Goal: Information Seeking & Learning: Learn about a topic

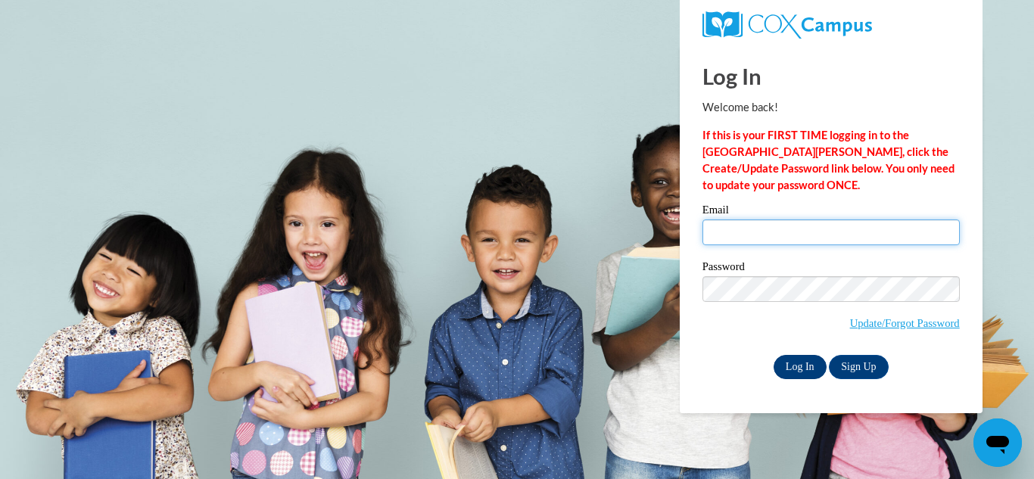
type input "lizbitrose09@gmail.com"
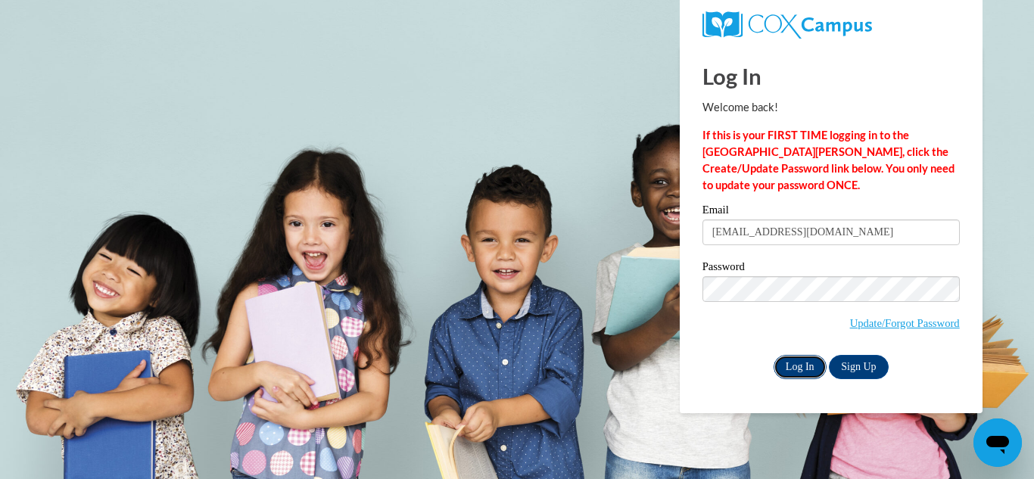
click at [793, 364] on input "Log In" at bounding box center [800, 367] width 53 height 24
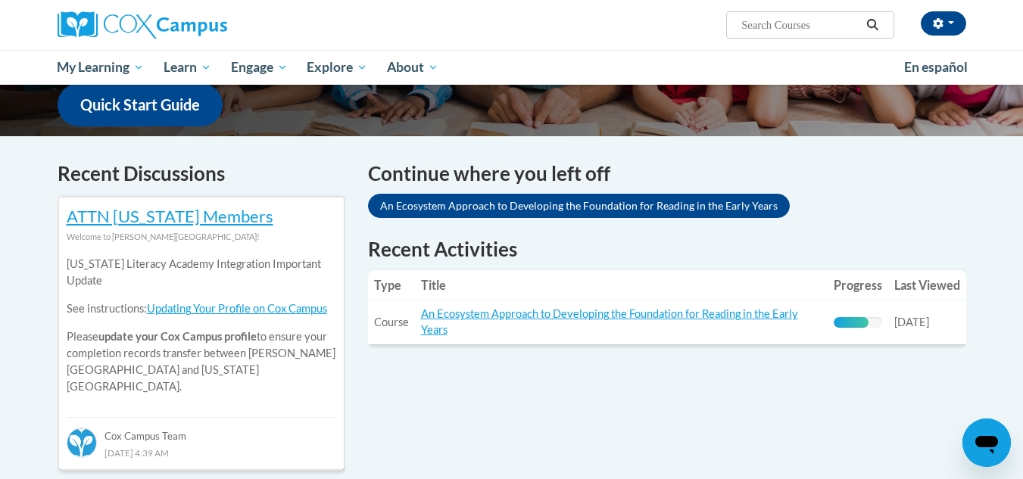
scroll to position [435, 0]
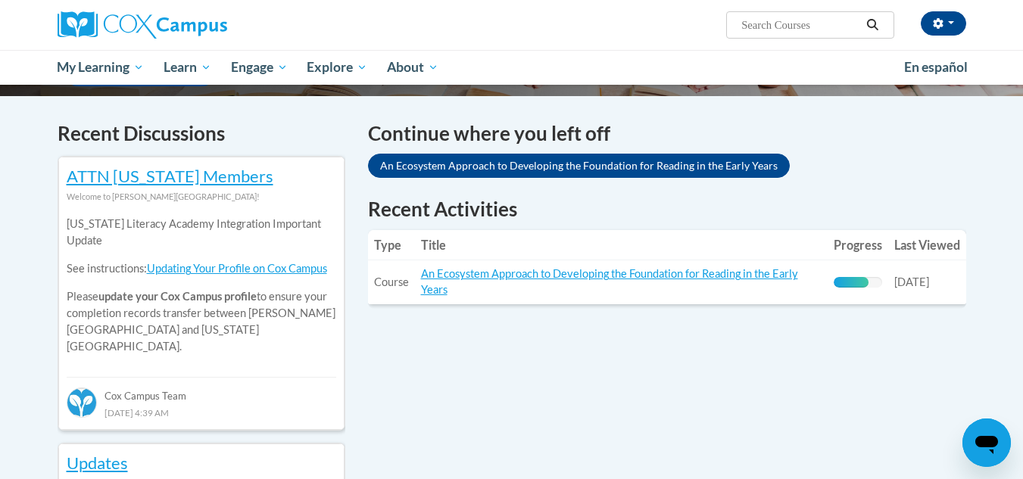
click at [657, 282] on td "Title: An Ecosystem Approach to Developing the Foundation for Reading in the Ea…" at bounding box center [621, 282] width 413 height 44
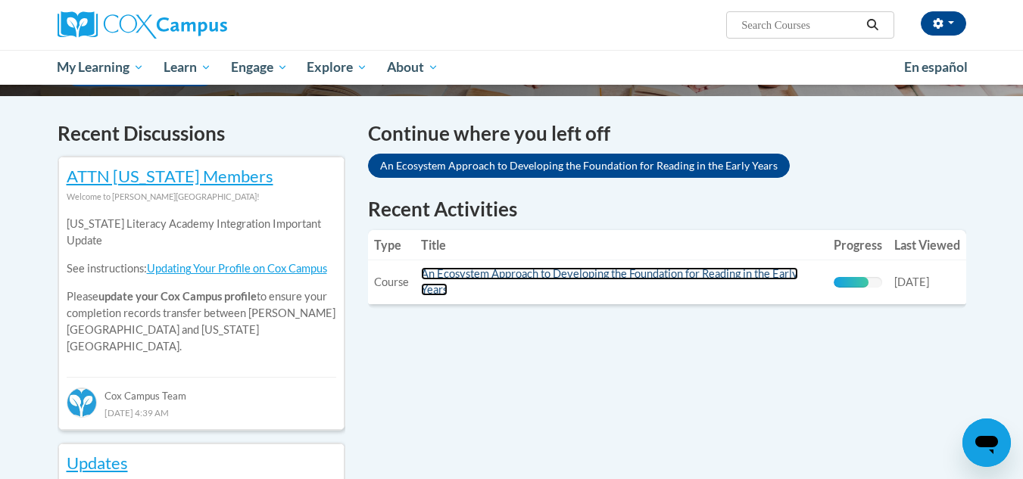
click at [637, 272] on link "An Ecosystem Approach to Developing the Foundation for Reading in the Early Yea…" at bounding box center [609, 281] width 377 height 29
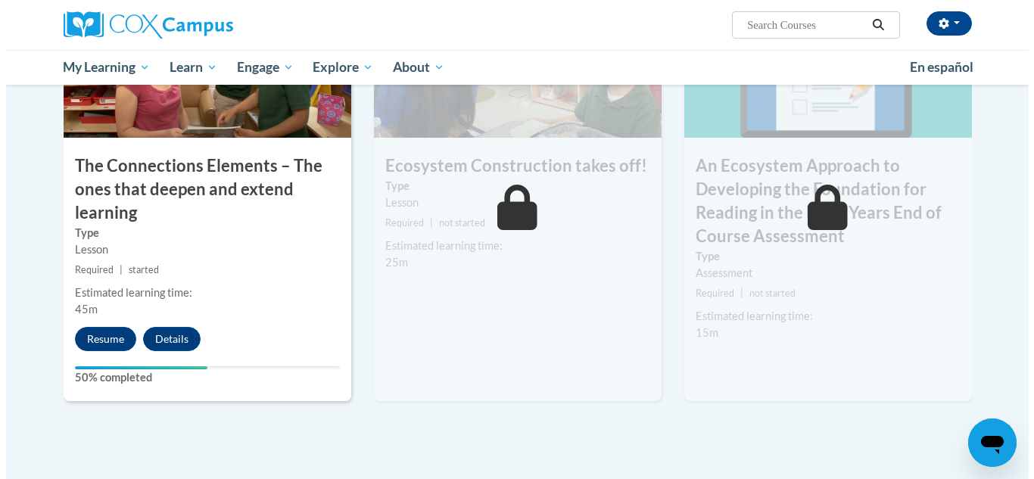
scroll to position [1292, 0]
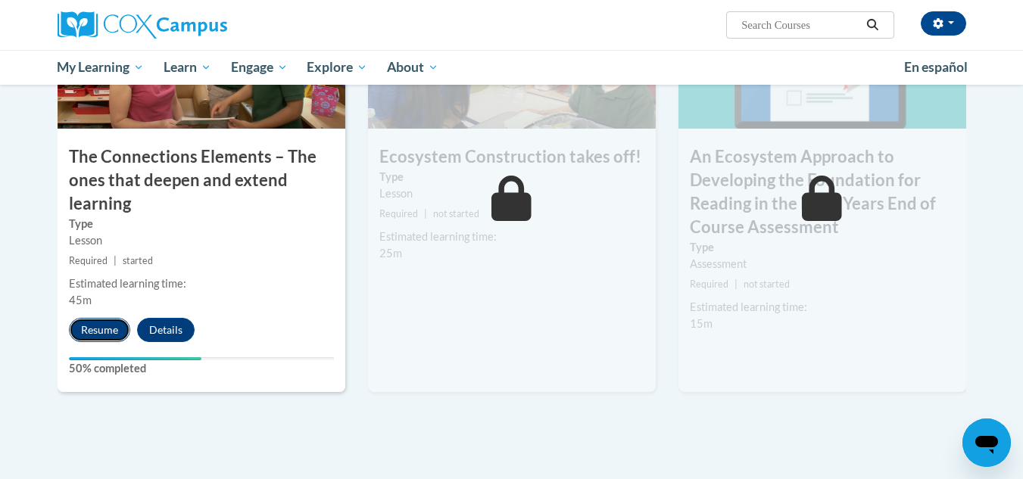
click at [102, 326] on button "Resume" at bounding box center [99, 330] width 61 height 24
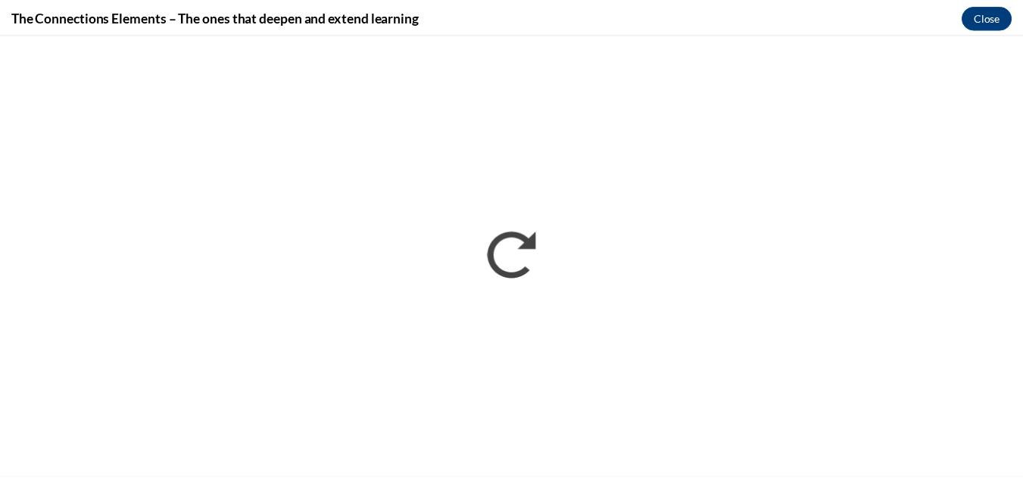
scroll to position [0, 0]
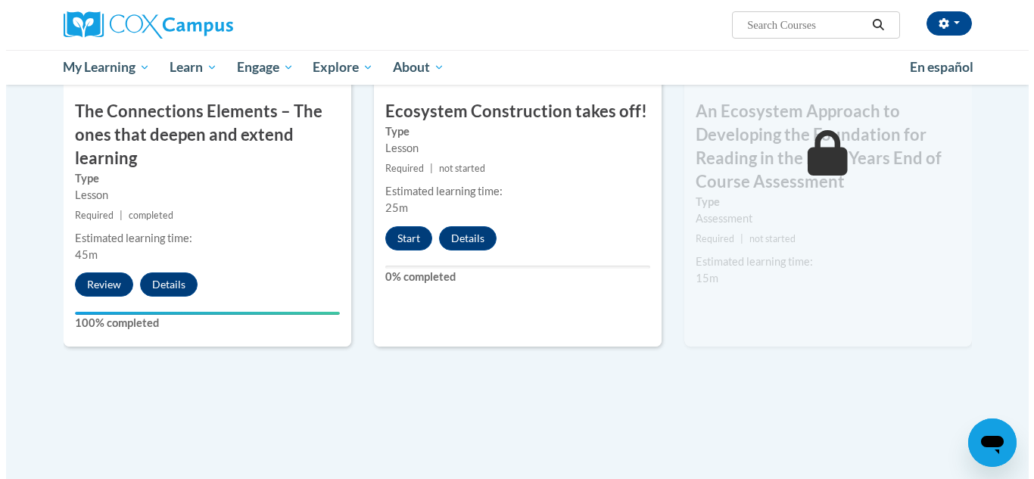
scroll to position [1338, 0]
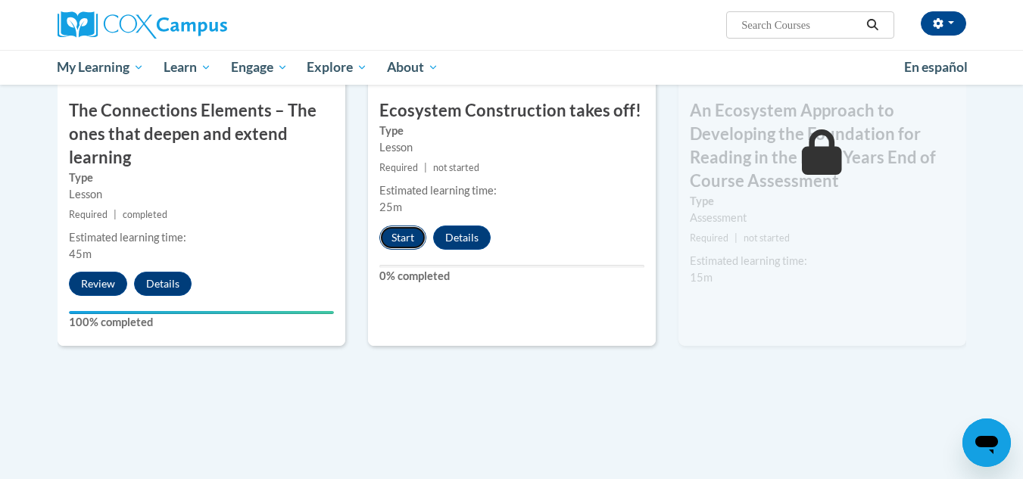
click at [388, 238] on button "Start" at bounding box center [402, 238] width 47 height 24
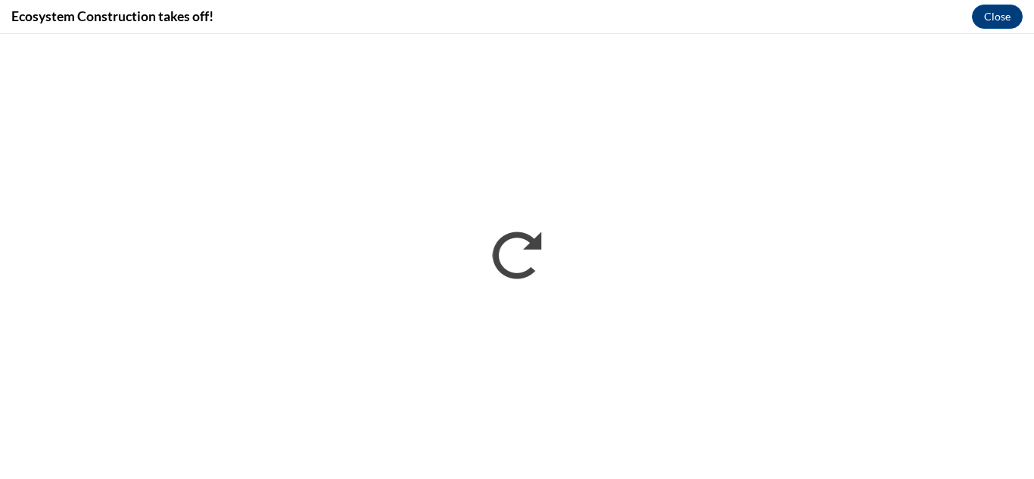
scroll to position [0, 0]
